Goal: Transaction & Acquisition: Purchase product/service

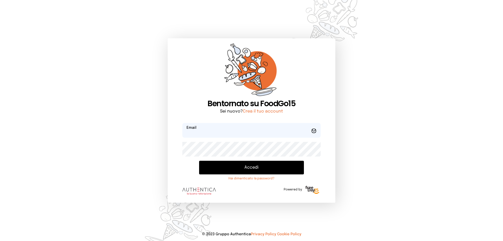
type input "**********"
click at [242, 166] on button "Accedi" at bounding box center [251, 168] width 105 height 14
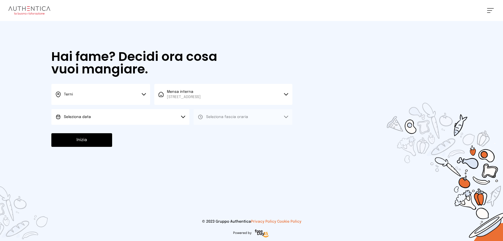
click at [145, 94] on icon at bounding box center [144, 94] width 4 height 3
click at [81, 111] on li "Terni" at bounding box center [100, 112] width 99 height 14
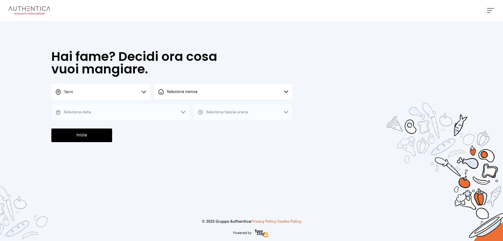
click at [287, 89] on button "Seleziona mensa" at bounding box center [223, 92] width 138 height 16
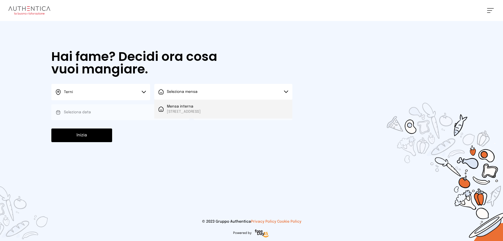
click at [198, 107] on span "Mensa interna" at bounding box center [184, 106] width 34 height 5
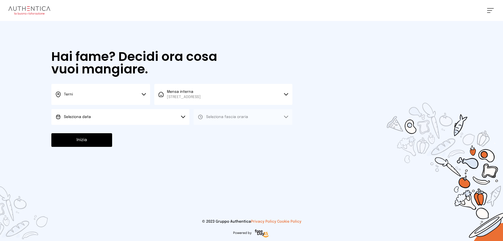
click at [184, 116] on icon at bounding box center [183, 117] width 4 height 3
click at [100, 129] on li "[DATE], [DATE]" at bounding box center [120, 132] width 138 height 14
click at [285, 115] on button "Seleziona fascia oraria" at bounding box center [243, 117] width 99 height 16
click at [219, 131] on li "Pranzo" at bounding box center [243, 132] width 99 height 14
click at [95, 142] on button "Inizia" at bounding box center [81, 140] width 61 height 14
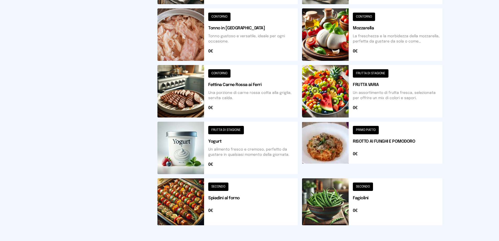
scroll to position [183, 0]
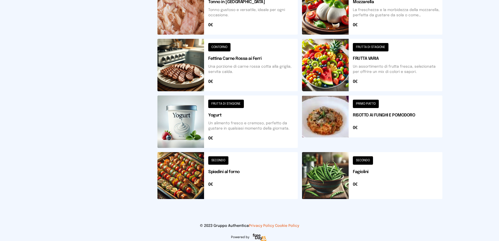
click at [366, 105] on button at bounding box center [372, 121] width 140 height 52
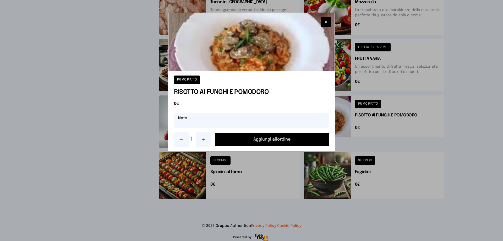
click at [206, 122] on input "text" at bounding box center [251, 120] width 155 height 15
type input "**********"
click at [246, 141] on button "Aggiungi all'ordine" at bounding box center [272, 140] width 114 height 14
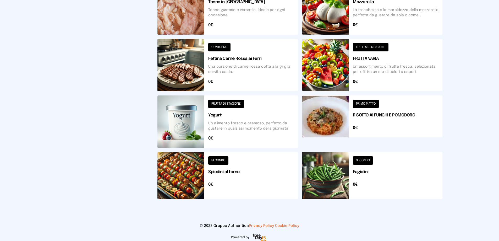
click at [192, 188] on button at bounding box center [227, 175] width 140 height 47
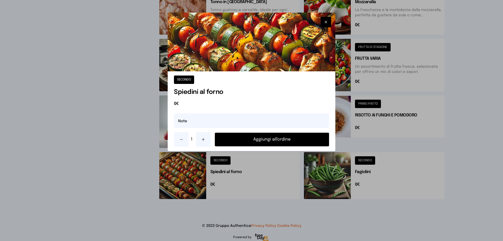
click at [261, 139] on button "Aggiungi all'ordine" at bounding box center [272, 140] width 114 height 14
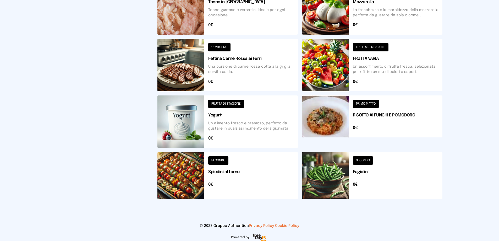
click at [219, 158] on button at bounding box center [227, 175] width 140 height 47
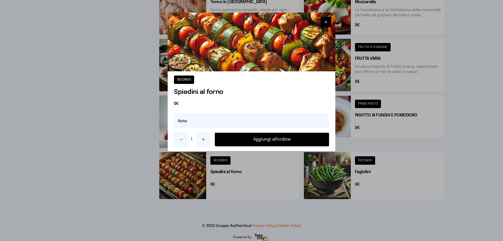
click at [241, 140] on button "Aggiungi all'ordine" at bounding box center [272, 140] width 114 height 14
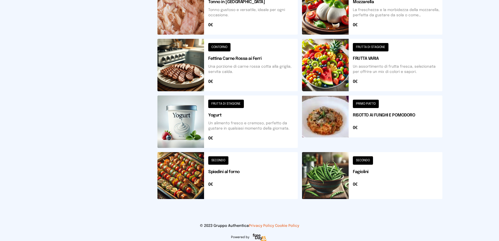
click at [368, 161] on button at bounding box center [372, 175] width 140 height 47
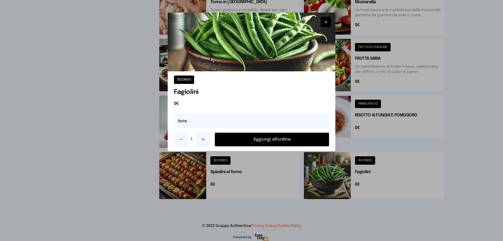
click at [292, 140] on button "Aggiungi all'ordine" at bounding box center [272, 140] width 114 height 14
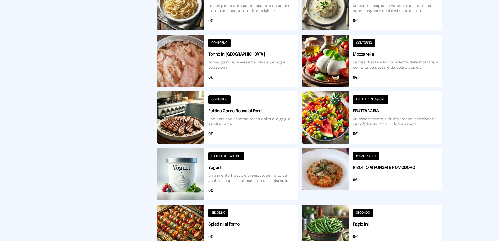
scroll to position [105, 0]
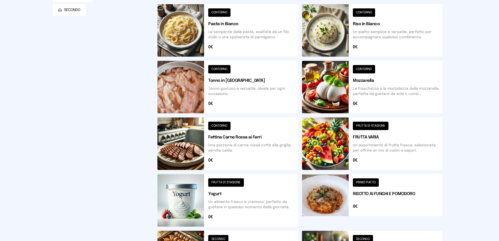
click at [369, 124] on button at bounding box center [372, 143] width 140 height 52
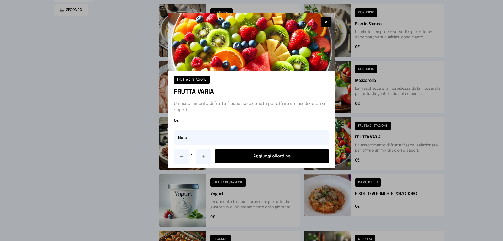
click at [263, 152] on button "Aggiungi all'ordine" at bounding box center [272, 156] width 114 height 14
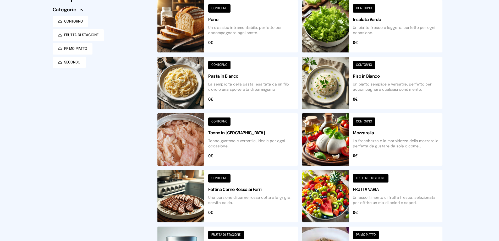
scroll to position [26, 0]
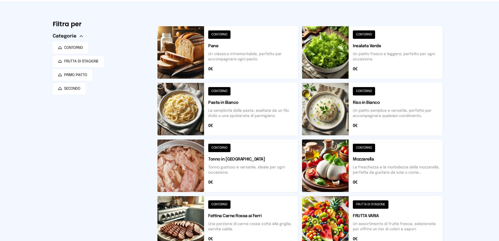
click at [221, 35] on button at bounding box center [227, 52] width 140 height 52
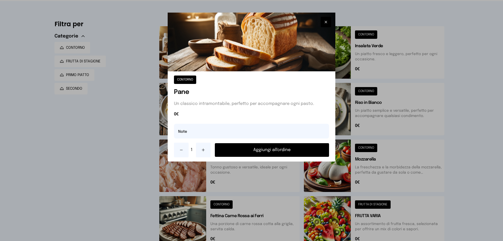
click at [266, 150] on button "Aggiungi all'ordine" at bounding box center [272, 150] width 114 height 14
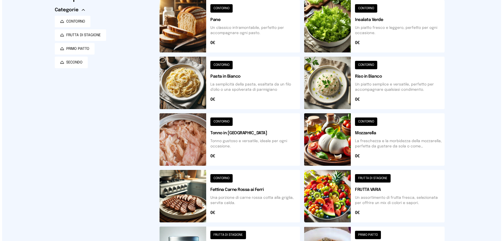
scroll to position [0, 0]
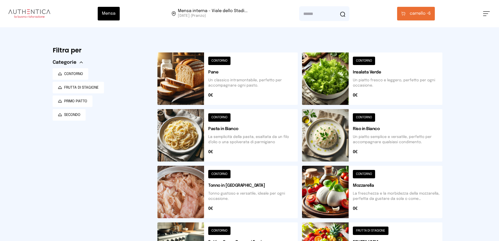
click at [431, 12] on span "carrello • 6" at bounding box center [420, 13] width 21 height 6
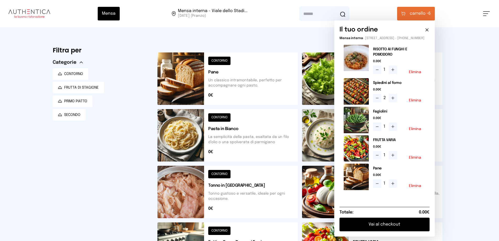
click at [400, 230] on button "Vai al checkout" at bounding box center [385, 224] width 90 height 14
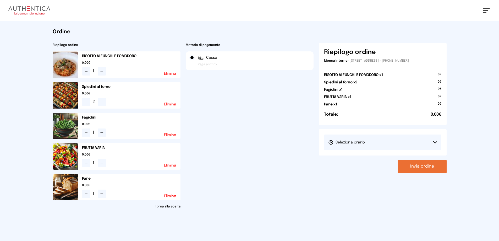
click at [435, 141] on icon at bounding box center [435, 142] width 4 height 3
click at [342, 156] on span "1° Turno (13:00 - 15:00)" at bounding box center [348, 156] width 40 height 5
click at [420, 165] on button "Invia ordine" at bounding box center [422, 167] width 49 height 14
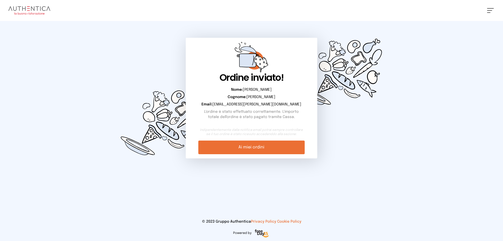
click at [232, 149] on link "Ai miei ordini" at bounding box center [251, 147] width 106 height 14
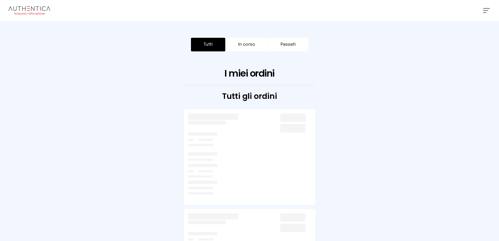
click at [200, 46] on button "Tutti" at bounding box center [208, 45] width 34 height 14
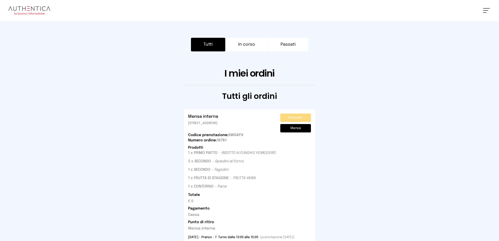
click at [486, 8] on div "[PERSON_NAME] Impostazioni Wallet Home I miei ordini Nuova ricerca Elenco aller…" at bounding box center [249, 10] width 499 height 21
click at [486, 10] on button at bounding box center [486, 10] width 7 height 5
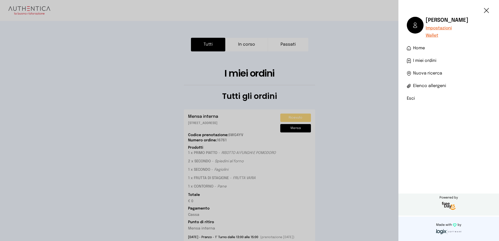
click at [409, 97] on li "Esci" at bounding box center [449, 98] width 84 height 6
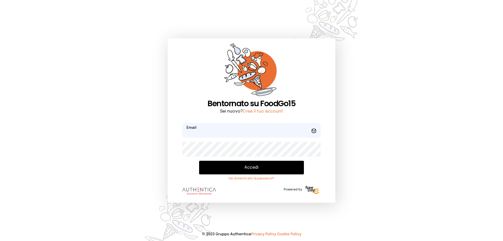
type input "**********"
